Goal: Task Accomplishment & Management: Manage account settings

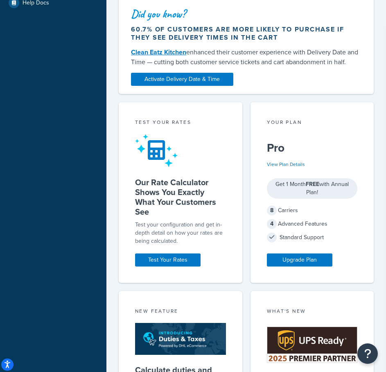
scroll to position [246, 0]
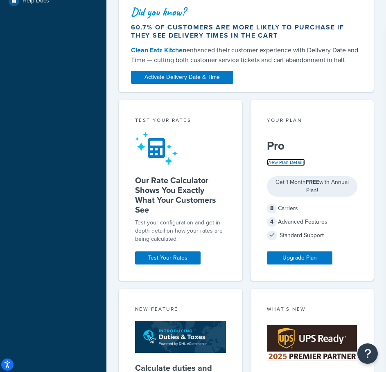
click at [292, 159] on link "View Plan Details" at bounding box center [286, 162] width 38 height 7
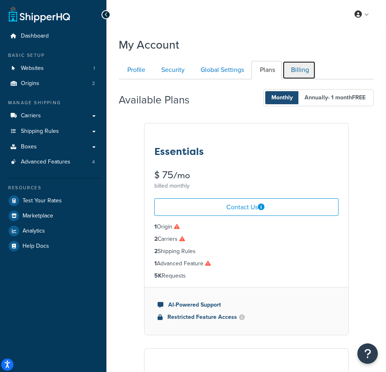
click at [304, 72] on link "Billing" at bounding box center [298, 70] width 33 height 18
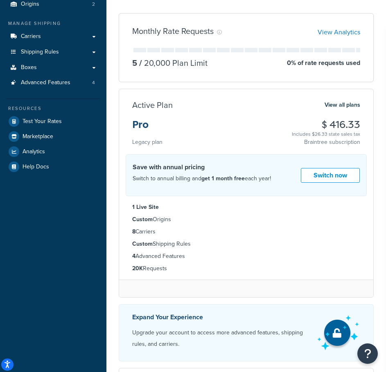
click at [215, 68] on div "5 / 20,000 Plan Limit 0 % of rate requests used" at bounding box center [246, 62] width 228 height 11
